Goal: Information Seeking & Learning: Learn about a topic

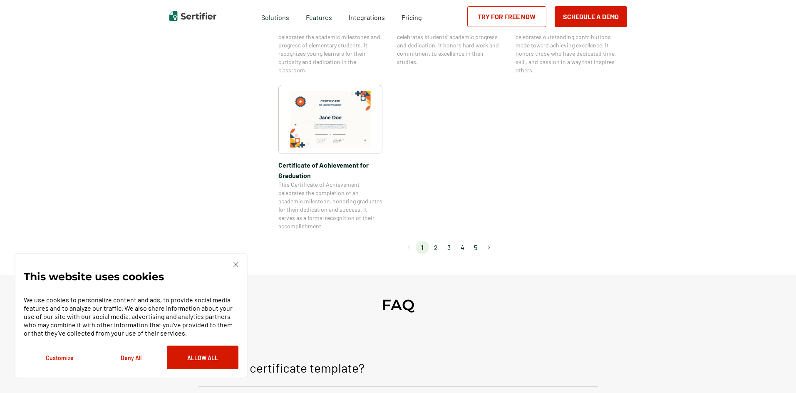
scroll to position [749, 0]
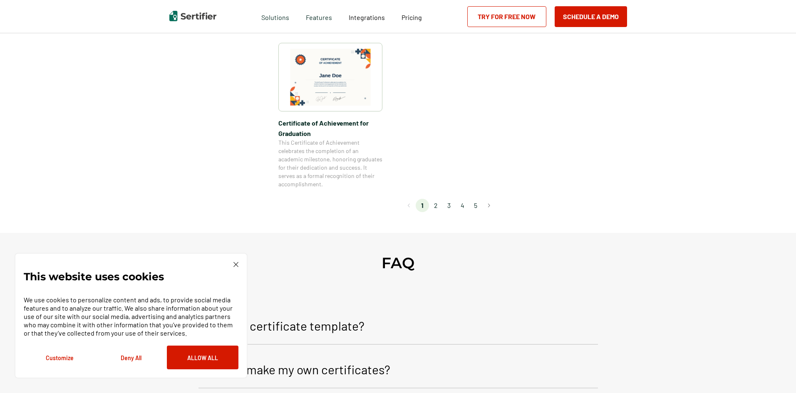
click at [435, 207] on li "2" at bounding box center [435, 205] width 13 height 13
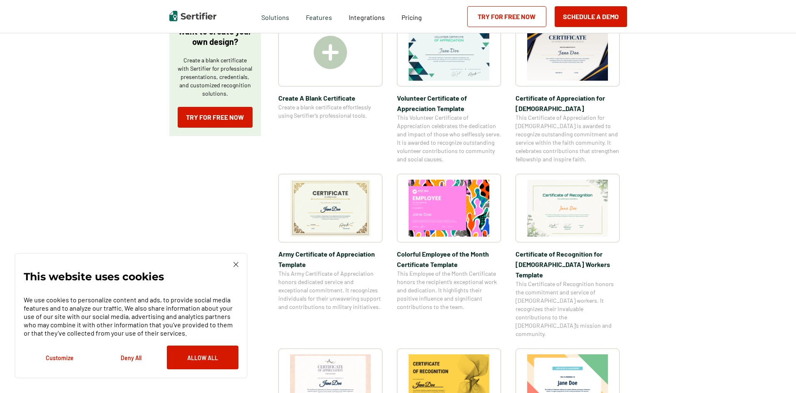
scroll to position [0, 0]
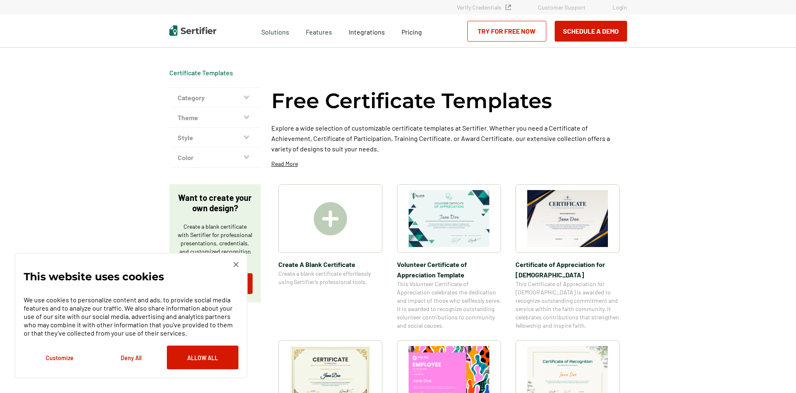
click at [218, 89] on button "Category" at bounding box center [214, 98] width 91 height 20
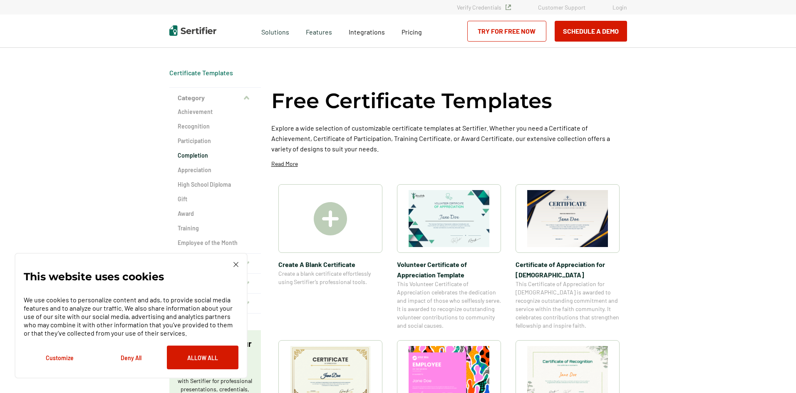
click at [195, 156] on h2 "Completion" at bounding box center [215, 155] width 75 height 8
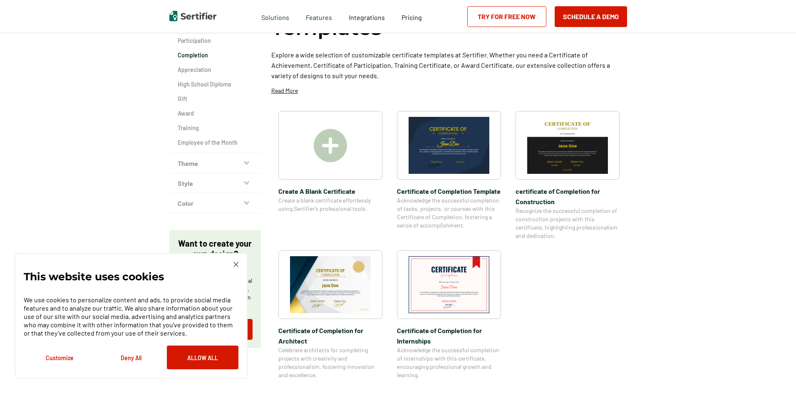
scroll to position [125, 0]
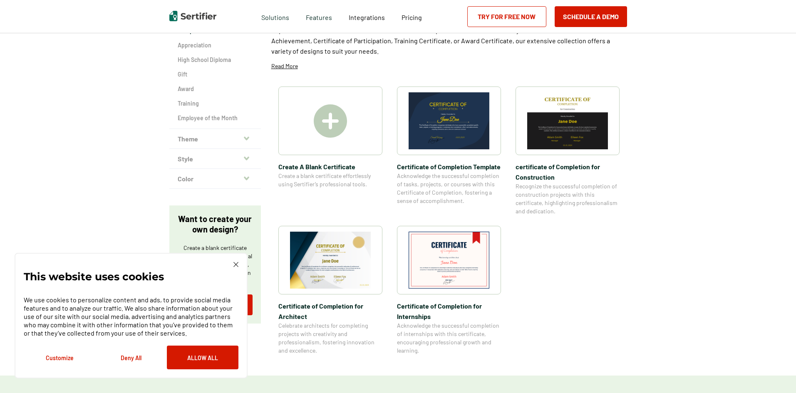
click at [314, 117] on div at bounding box center [330, 121] width 104 height 69
